Goal: Transaction & Acquisition: Purchase product/service

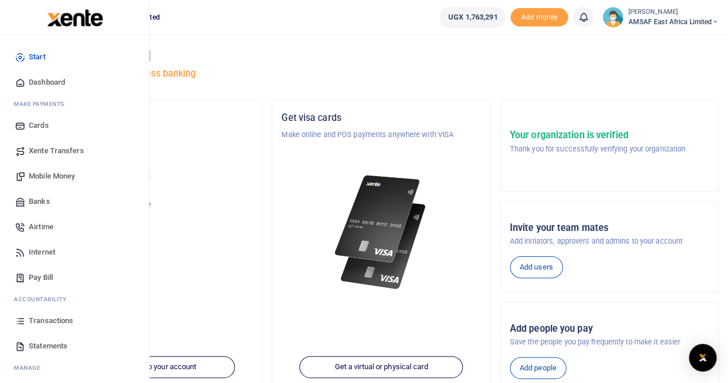
click at [43, 204] on span "Banks" at bounding box center [39, 202] width 21 height 12
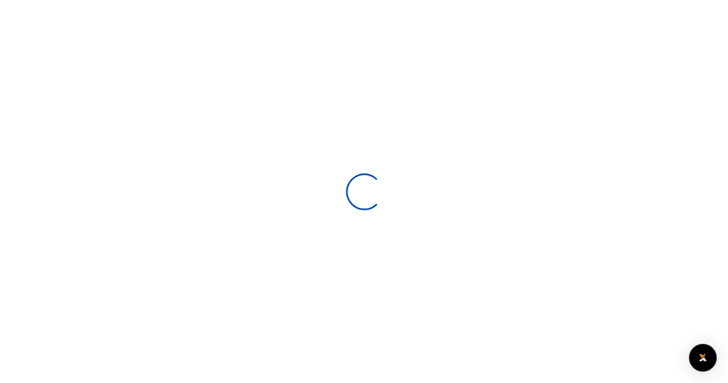
select select
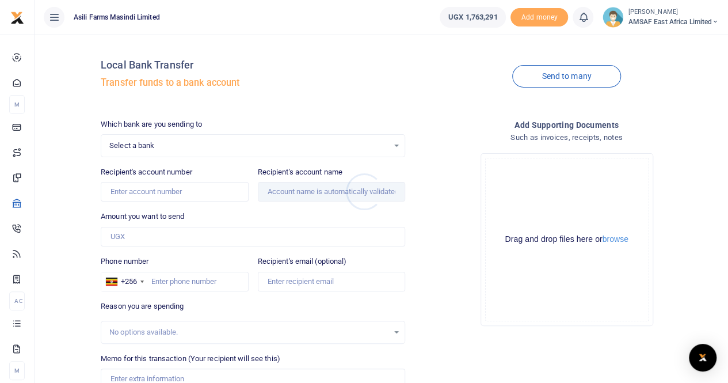
click at [196, 152] on div at bounding box center [364, 191] width 728 height 383
click at [198, 146] on span "Select a bank" at bounding box center [248, 146] width 279 height 12
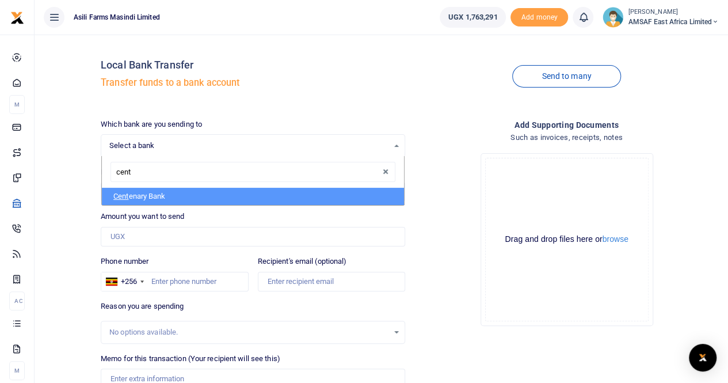
type input "cente"
click at [165, 193] on li "Cente nary Bank" at bounding box center [253, 196] width 302 height 17
select select "CENT"
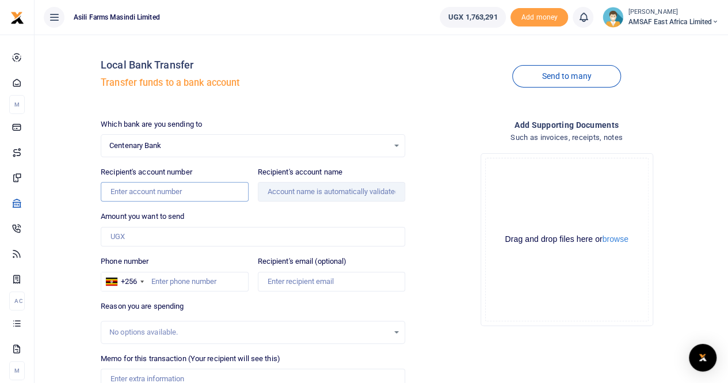
click at [184, 194] on input "Recipient's account number" at bounding box center [174, 192] width 147 height 20
paste input "3204671366"
type input "3204671366"
click at [200, 231] on input "Amount you want to send" at bounding box center [253, 237] width 304 height 20
type input "Nicholas Wandera"
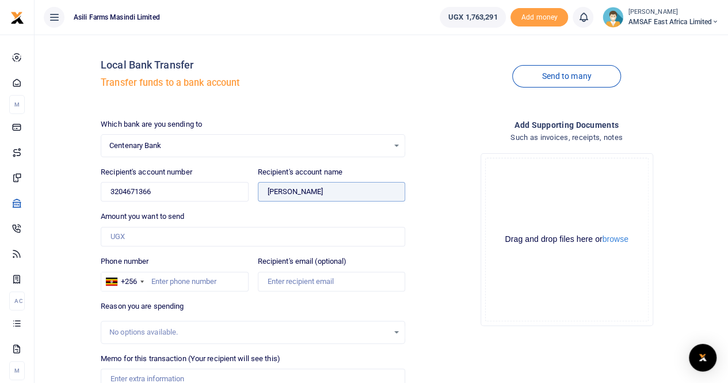
click at [288, 192] on input "Found" at bounding box center [331, 192] width 147 height 20
click at [133, 191] on input "3204671366" at bounding box center [174, 192] width 147 height 20
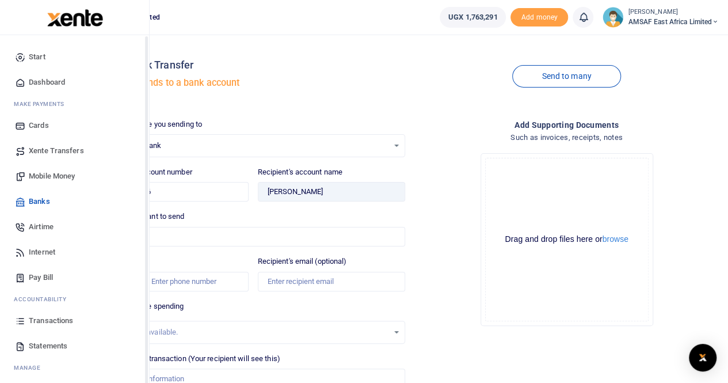
click at [44, 55] on span "Start" at bounding box center [37, 57] width 17 height 12
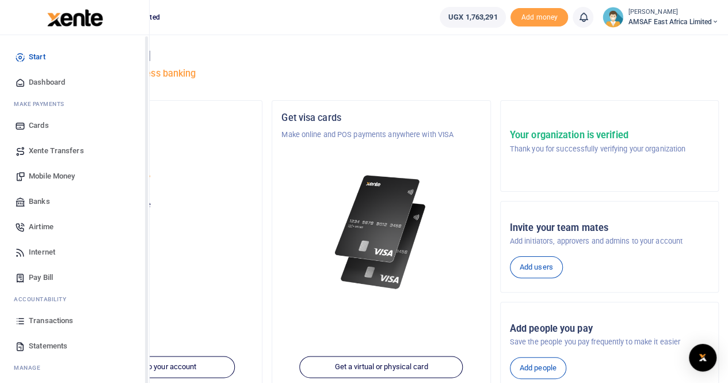
click at [32, 50] on link "Start" at bounding box center [74, 56] width 131 height 25
